Goal: Information Seeking & Learning: Get advice/opinions

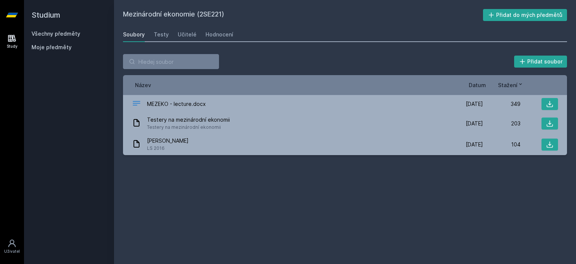
click at [72, 31] on link "Všechny předměty" at bounding box center [55, 33] width 49 height 6
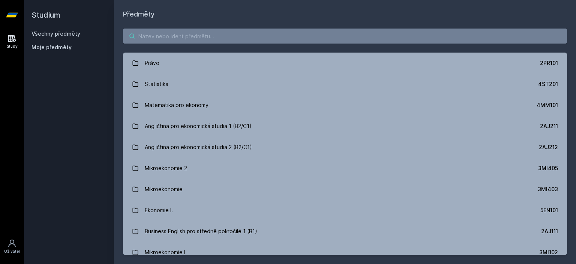
click at [225, 34] on input "search" at bounding box center [345, 35] width 444 height 15
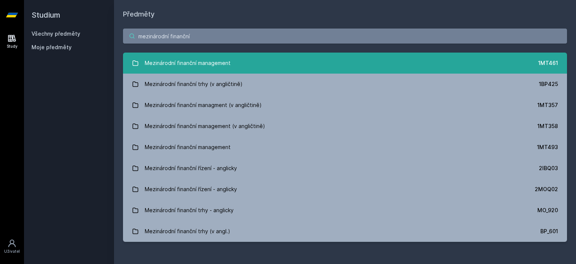
type input "mezinárodní finanční"
click at [235, 66] on link "Mezinárodní finanční management 1MT461" at bounding box center [345, 62] width 444 height 21
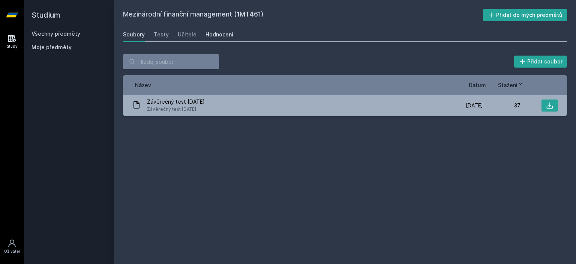
click at [209, 32] on div "Hodnocení" at bounding box center [219, 34] width 28 height 7
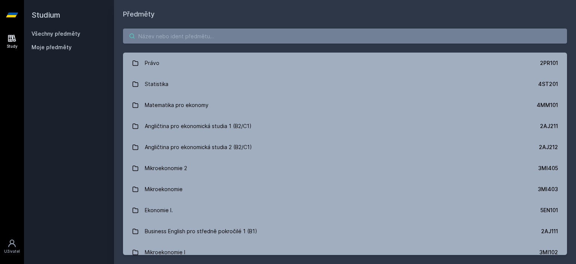
click at [145, 34] on input "search" at bounding box center [345, 35] width 444 height 15
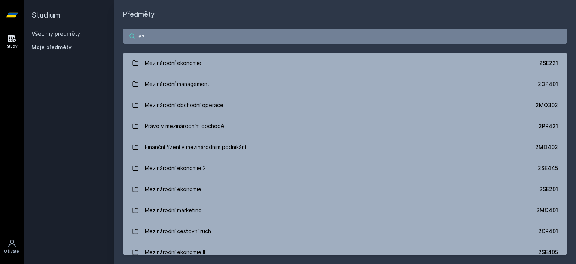
type input "e"
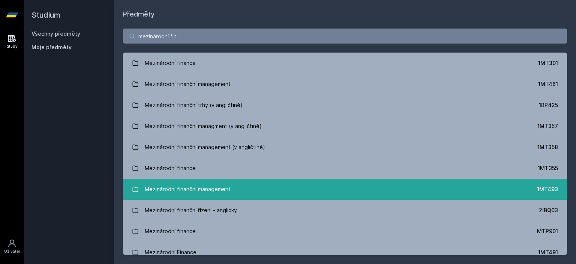
type input "mezinárodní fin"
click at [208, 196] on link "Mezinárodní finanční management 1MT493" at bounding box center [345, 188] width 444 height 21
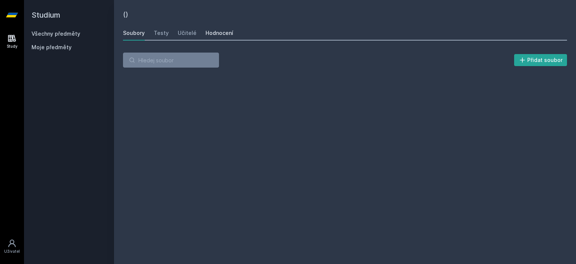
click at [208, 38] on link "Hodnocení" at bounding box center [219, 32] width 28 height 15
